Goal: Communication & Community: Participate in discussion

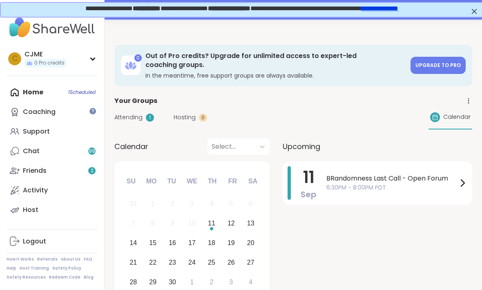
click at [85, 83] on div "Home 1 Scheduled Coaching Support Chat 99 Friends 2 Activity Host" at bounding box center [52, 150] width 91 height 137
click at [84, 81] on div "C CJME 0 Pro credits Profile Membership Settings Help Home 1 Scheduled Coaching…" at bounding box center [52, 145] width 105 height 290
click at [54, 87] on div "Home 1 Scheduled Coaching Support Chat 99 Friends 2 Activity Host" at bounding box center [52, 150] width 91 height 137
click at [367, 185] on span "6:30PM - 8:00PM PDT" at bounding box center [391, 187] width 131 height 9
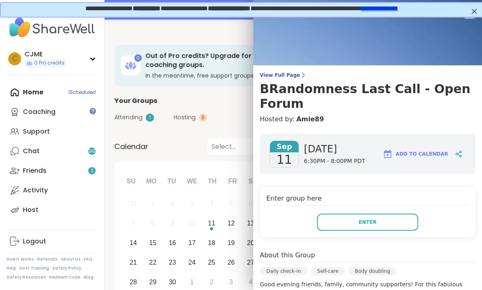
click at [384, 222] on button "Enter" at bounding box center [367, 222] width 101 height 17
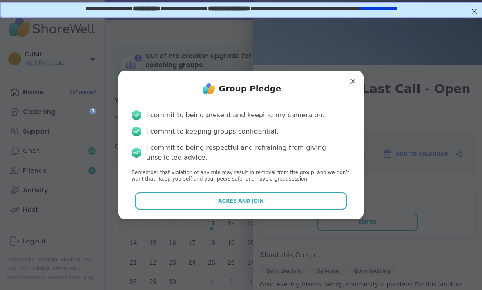
click at [298, 201] on button "Agree and Join" at bounding box center [241, 200] width 213 height 17
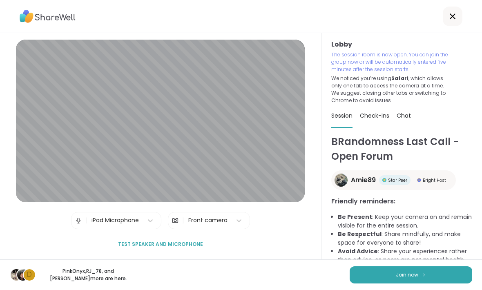
click at [398, 272] on span "Join now" at bounding box center [407, 274] width 22 height 7
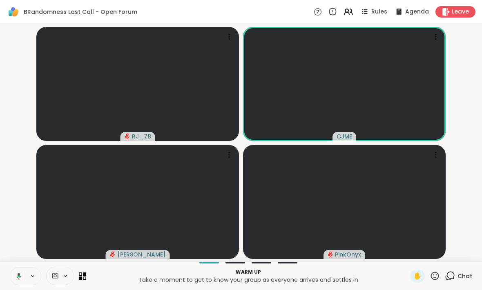
click at [12, 273] on button at bounding box center [17, 275] width 17 height 17
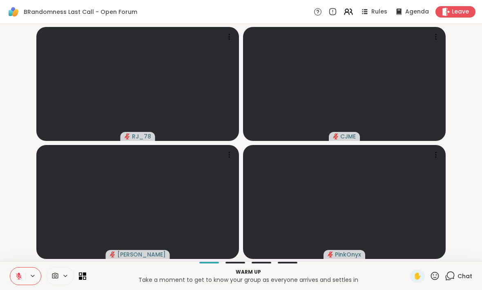
click at [12, 273] on button at bounding box center [18, 275] width 16 height 17
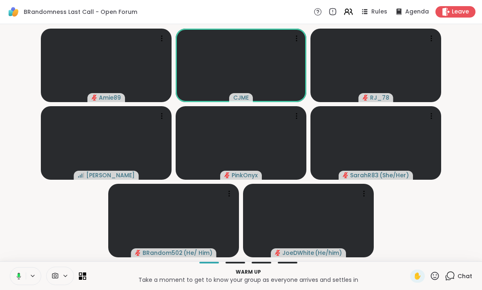
click at [17, 275] on icon at bounding box center [17, 275] width 7 height 7
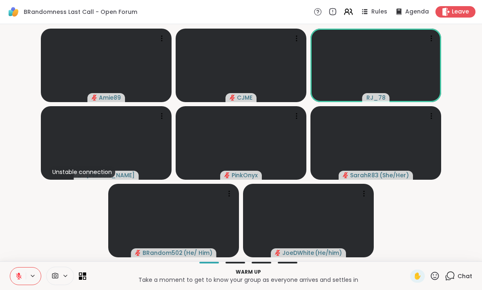
click at [18, 277] on icon at bounding box center [19, 276] width 6 height 6
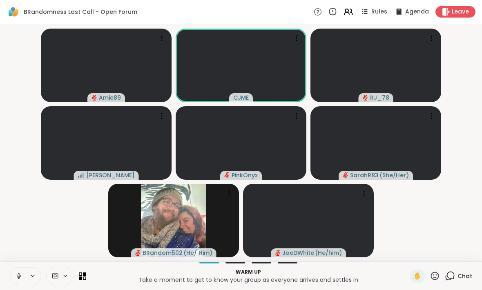
click at [18, 275] on icon at bounding box center [18, 275] width 7 height 7
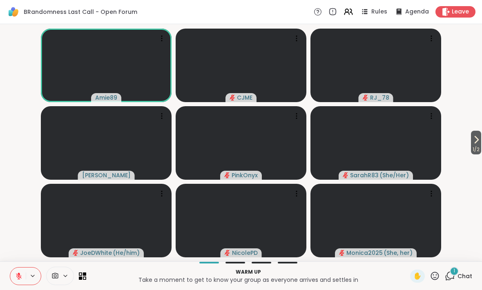
click at [12, 270] on button at bounding box center [18, 275] width 16 height 17
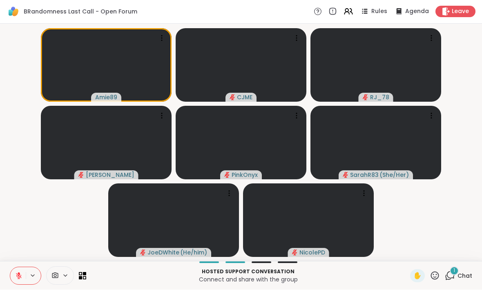
click at [436, 276] on icon at bounding box center [435, 275] width 8 height 8
click at [467, 255] on span "🎉" at bounding box center [464, 254] width 8 height 10
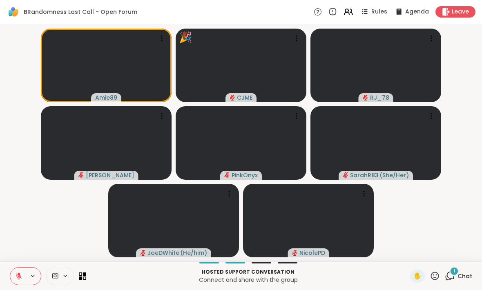
click at [435, 276] on icon at bounding box center [434, 276] width 10 height 10
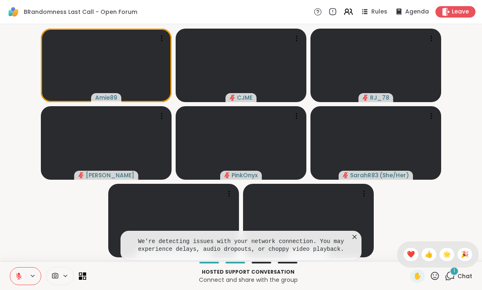
click at [432, 255] on div "👍" at bounding box center [428, 254] width 15 height 13
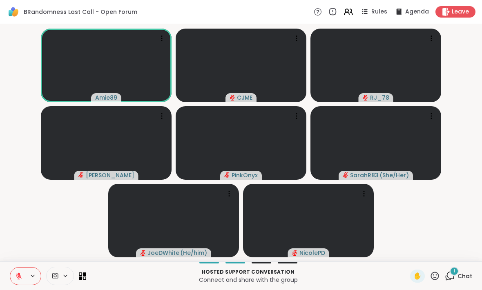
click at [16, 271] on button at bounding box center [18, 275] width 16 height 17
click at [17, 268] on button at bounding box center [18, 275] width 16 height 17
click at [18, 273] on icon at bounding box center [18, 275] width 7 height 7
click at [16, 276] on icon at bounding box center [18, 275] width 7 height 7
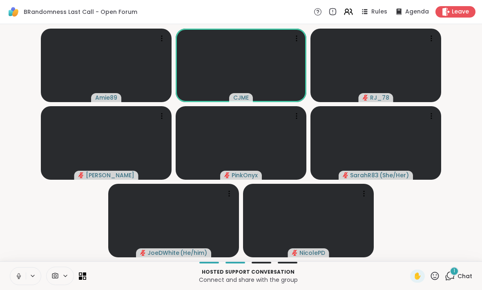
click at [18, 276] on icon at bounding box center [18, 275] width 7 height 7
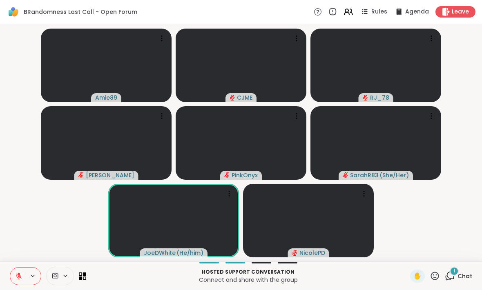
click at [65, 284] on div at bounding box center [60, 276] width 28 height 18
click at [12, 273] on button at bounding box center [18, 275] width 16 height 17
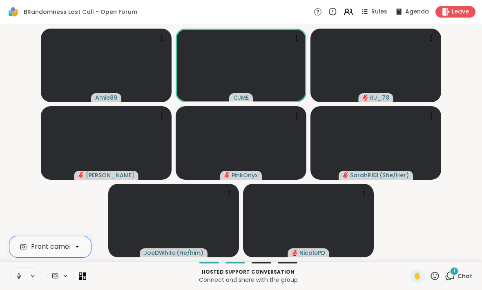
click at [16, 275] on icon at bounding box center [18, 275] width 7 height 7
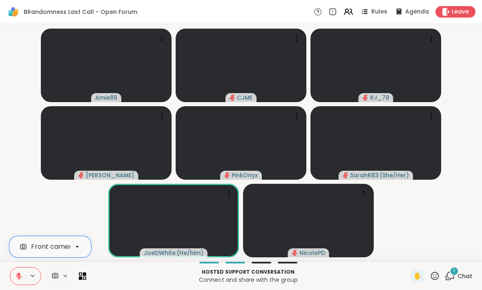
click at [11, 271] on button at bounding box center [18, 275] width 16 height 17
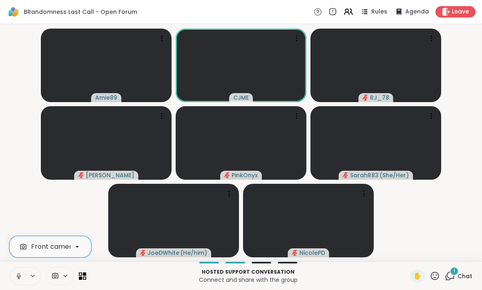
click at [17, 272] on icon at bounding box center [18, 275] width 7 height 7
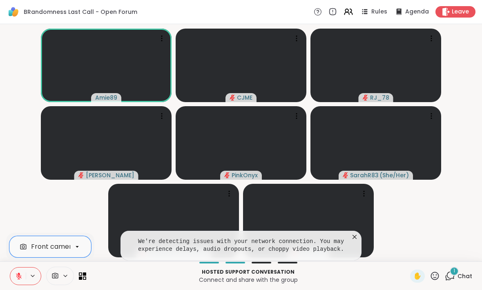
click at [356, 236] on icon at bounding box center [354, 237] width 8 height 8
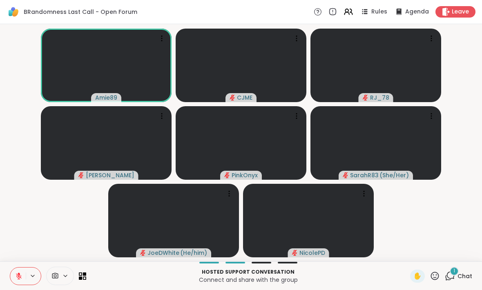
click at [13, 275] on button at bounding box center [18, 275] width 16 height 17
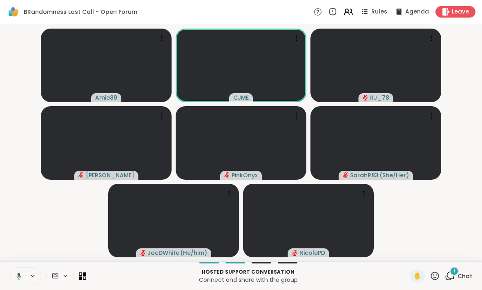
click at [13, 276] on button at bounding box center [17, 275] width 17 height 17
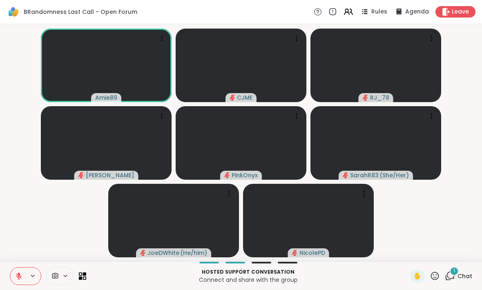
click at [19, 269] on button at bounding box center [18, 275] width 16 height 17
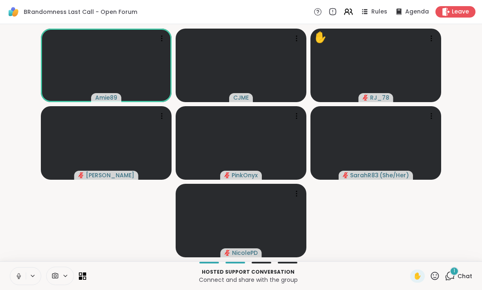
click at [13, 271] on button at bounding box center [18, 275] width 16 height 17
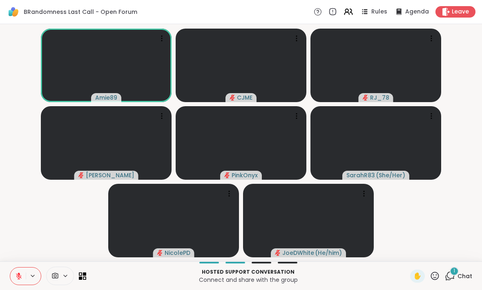
click at [449, 269] on div "1 Chat" at bounding box center [458, 275] width 27 height 13
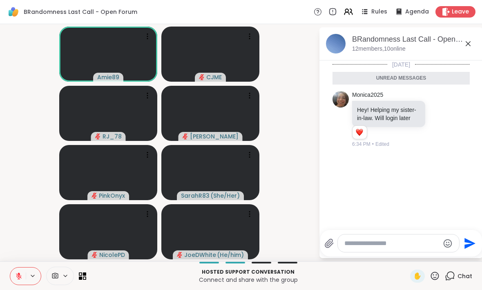
click at [370, 245] on textarea "Type your message" at bounding box center [391, 243] width 95 height 8
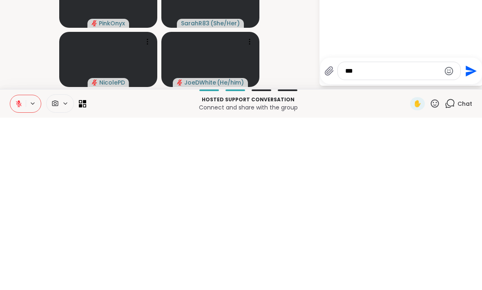
type textarea "***"
click at [467, 238] on icon "Send" at bounding box center [470, 243] width 11 height 11
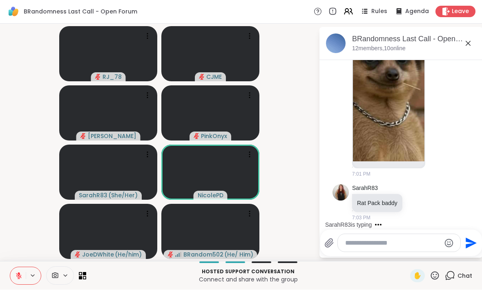
scroll to position [553, 0]
